Goal: Task Accomplishment & Management: Use online tool/utility

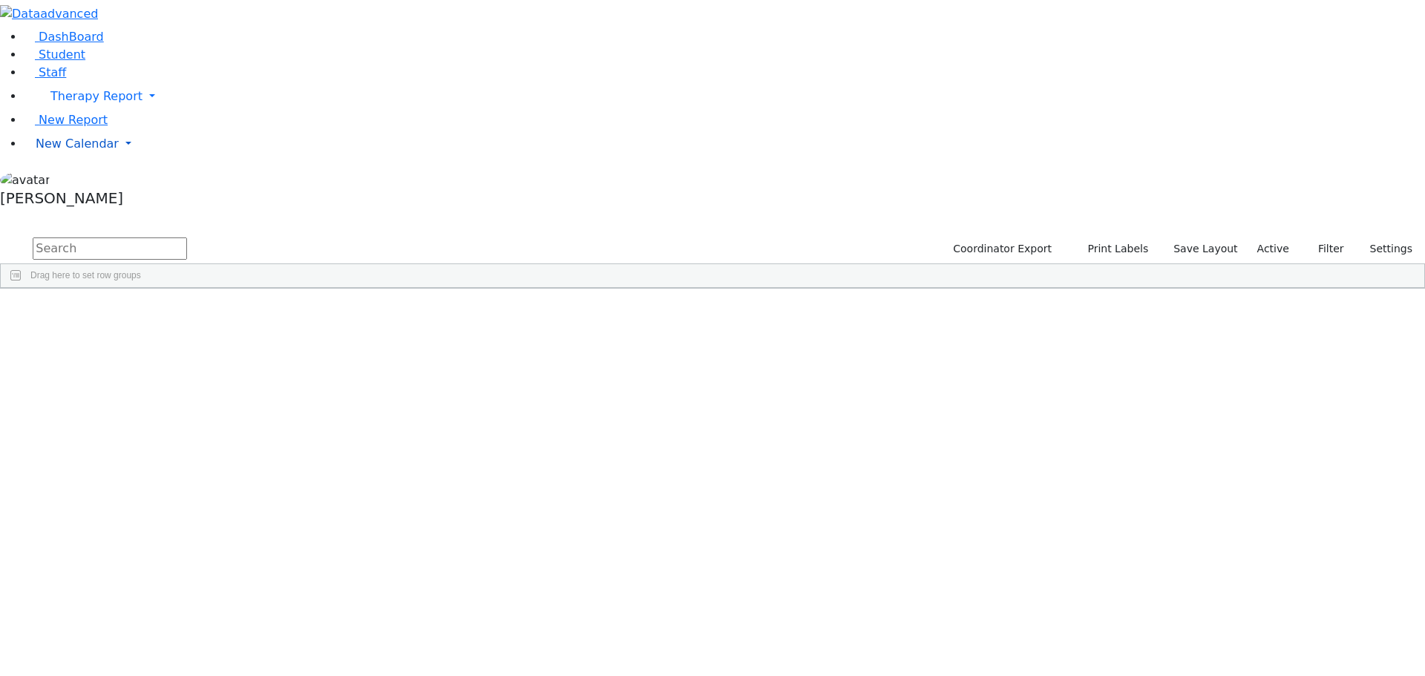
click at [76, 151] on span "New Calendar" at bounding box center [77, 144] width 83 height 14
click at [79, 180] on span "Calendar" at bounding box center [58, 173] width 53 height 14
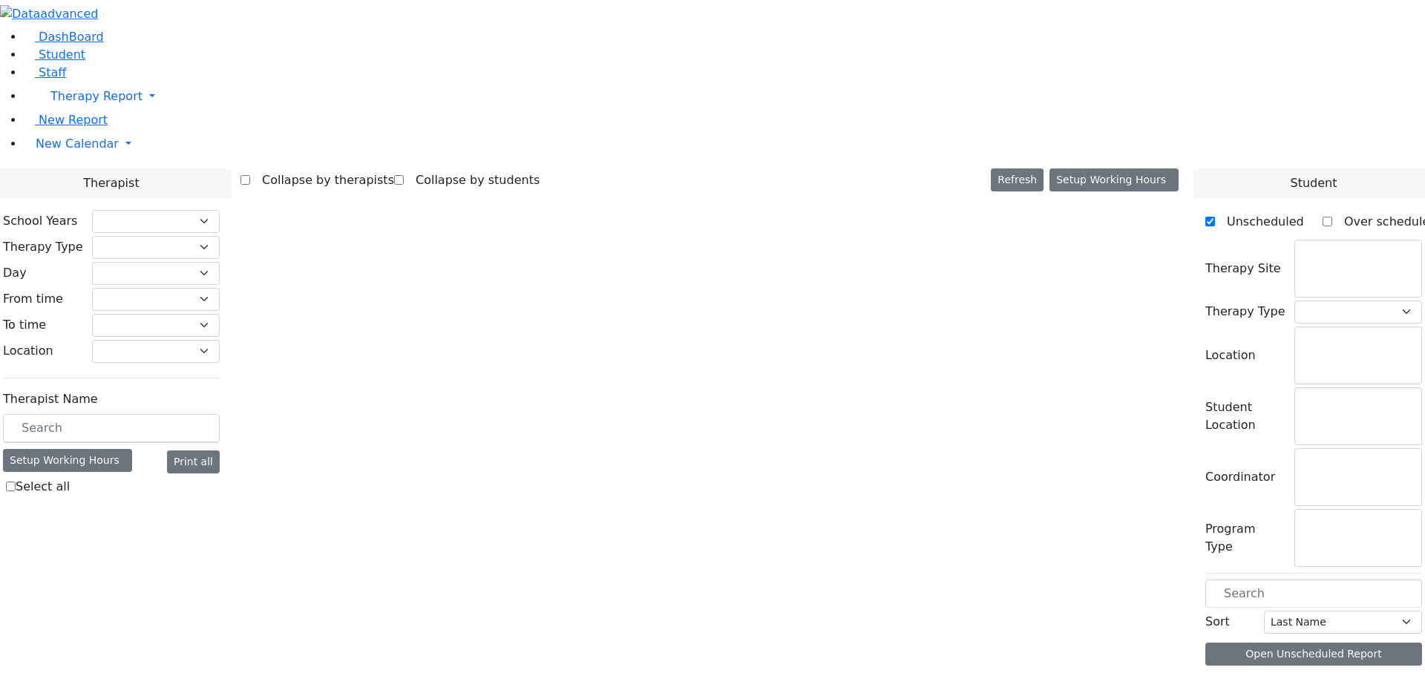
checkbox input "false"
select select "212"
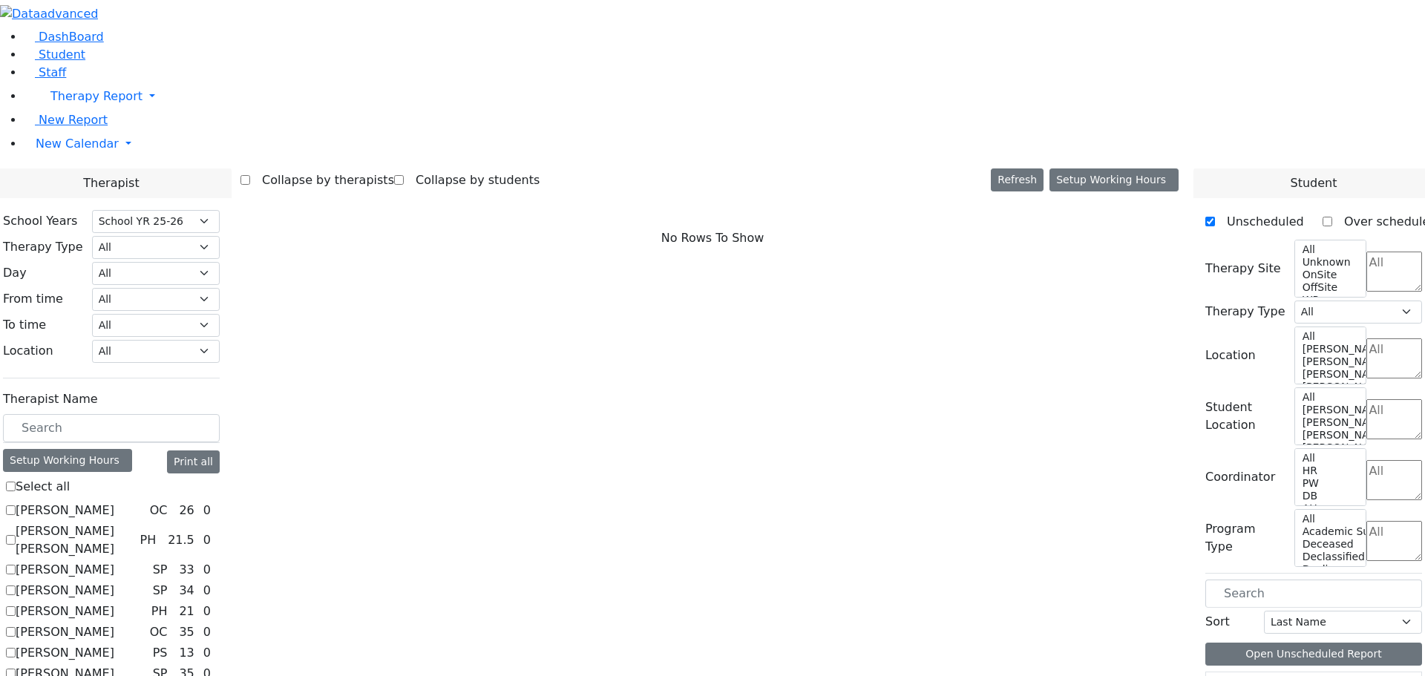
click at [114, 561] on label "Asok Pradeep" at bounding box center [65, 570] width 99 height 18
click at [16, 565] on input "Asok Pradeep" at bounding box center [11, 570] width 10 height 10
checkbox input "true"
select select "3"
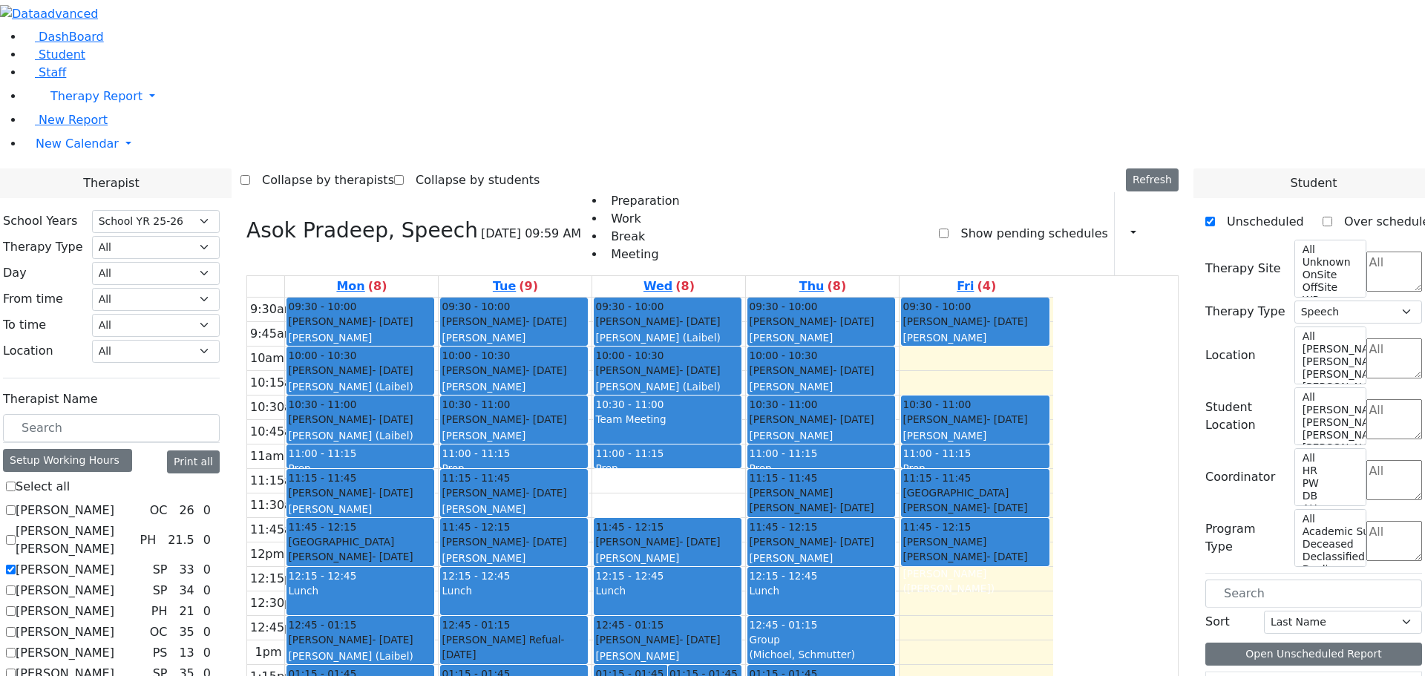
click at [114, 582] on label "Auslander Susanne" at bounding box center [65, 591] width 99 height 18
click at [16, 585] on input "Auslander Susanne" at bounding box center [11, 590] width 10 height 10
checkbox input "true"
